Goal: Check status: Check status

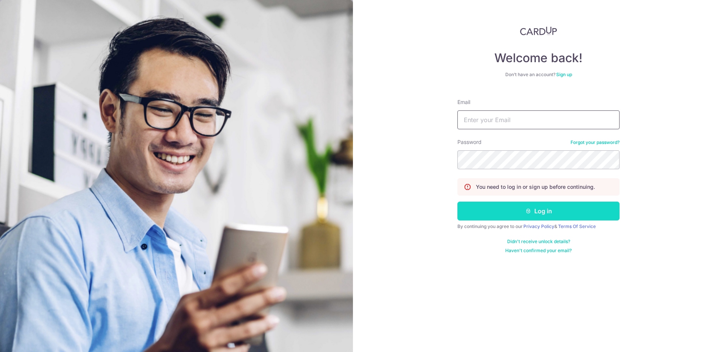
type input "[PERSON_NAME][EMAIL_ADDRESS][DOMAIN_NAME]"
click at [496, 215] on button "Log in" at bounding box center [538, 211] width 162 height 19
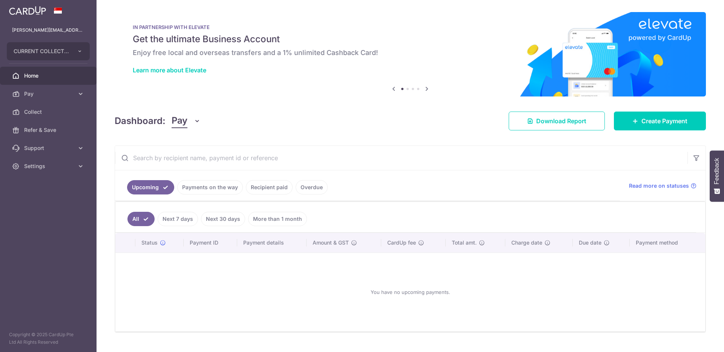
scroll to position [16, 0]
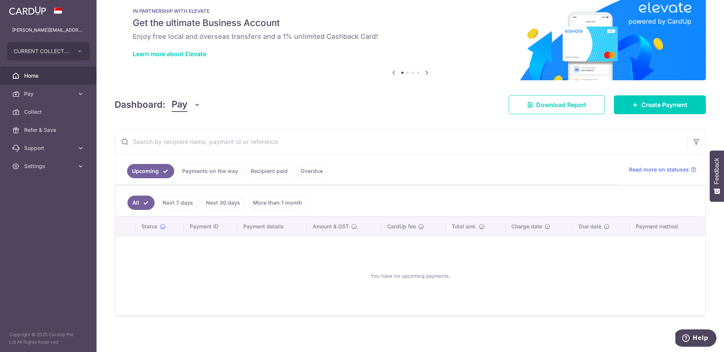
click at [302, 175] on link "Overdue" at bounding box center [312, 171] width 32 height 14
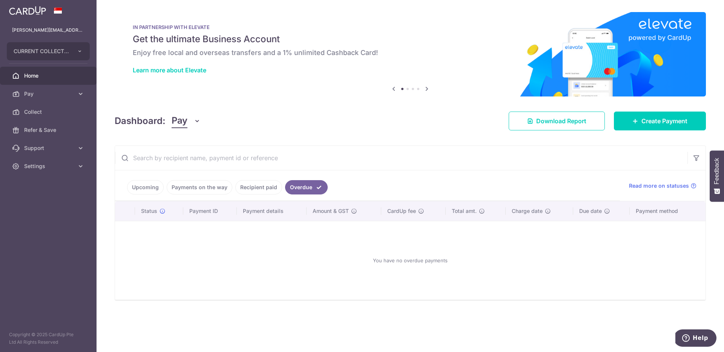
click at [271, 184] on link "Recipient paid" at bounding box center [258, 187] width 47 height 14
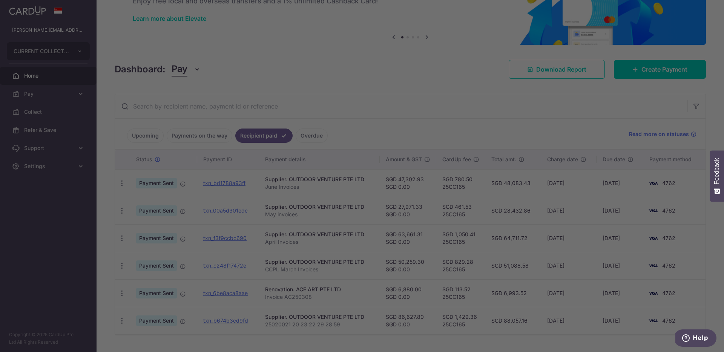
scroll to position [70, 0]
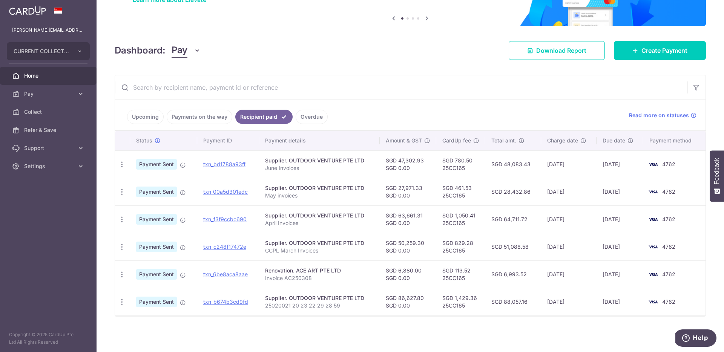
click at [437, 113] on ul "Upcoming Payments on the way Recipient paid Overdue" at bounding box center [367, 115] width 505 height 31
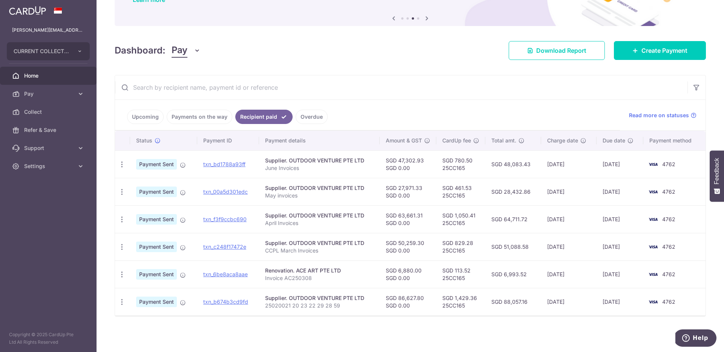
click at [297, 34] on div "× Pause Schedule Pause all future payments in this series Pause just this one p…" at bounding box center [409, 176] width 627 height 352
click at [345, 83] on input "text" at bounding box center [401, 87] width 572 height 24
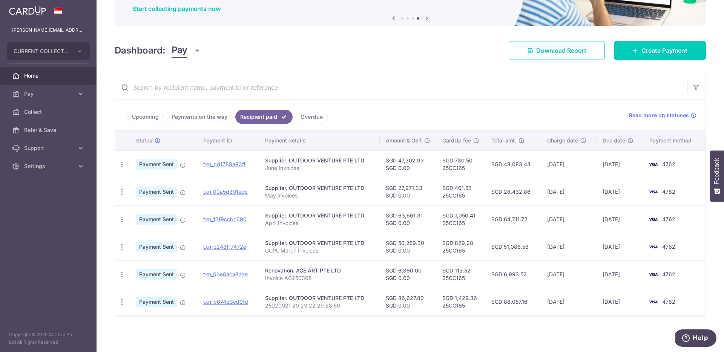
click at [350, 61] on div "× Pause Schedule Pause all future payments in this series Pause just this one p…" at bounding box center [409, 176] width 627 height 352
